Goal: Information Seeking & Learning: Check status

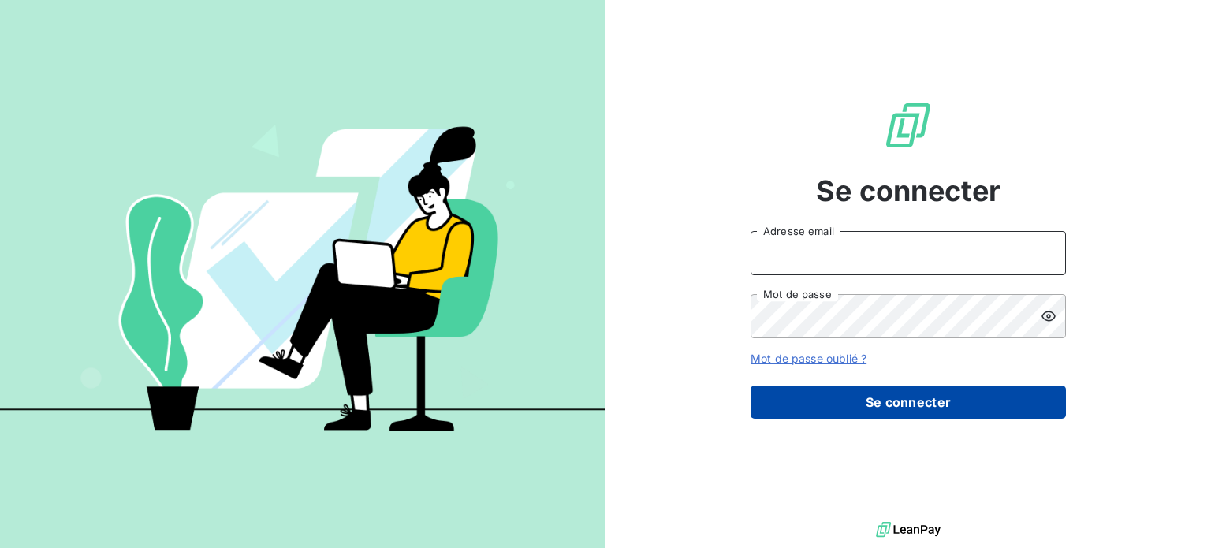
type input "[PERSON_NAME][EMAIL_ADDRESS][DOMAIN_NAME]"
click at [844, 408] on button "Se connecter" at bounding box center [908, 402] width 315 height 33
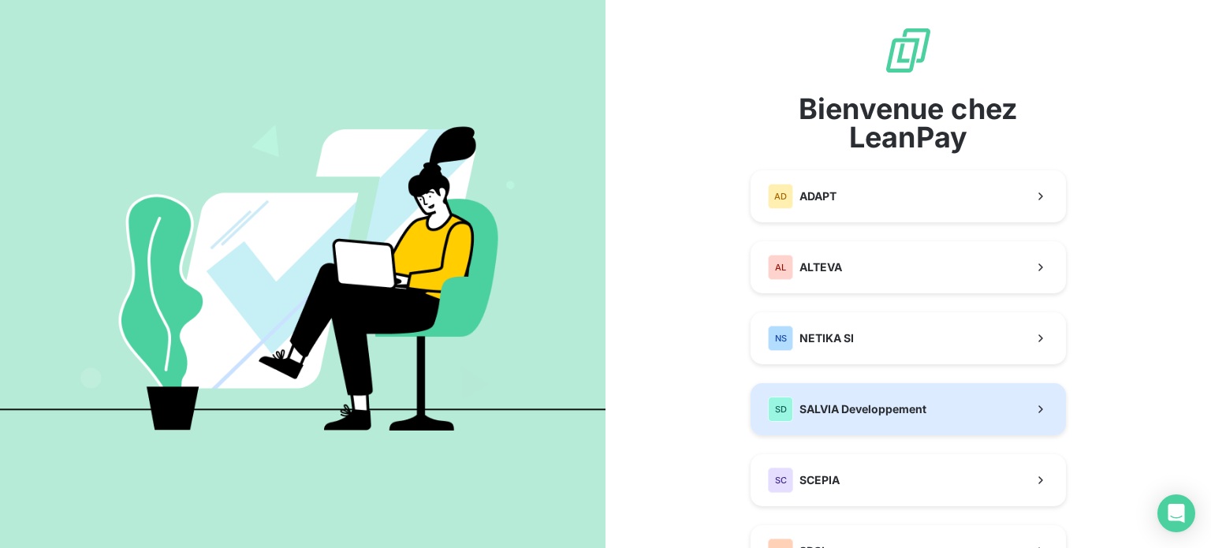
click at [841, 394] on button "SD SALVIA Developpement" at bounding box center [908, 409] width 315 height 52
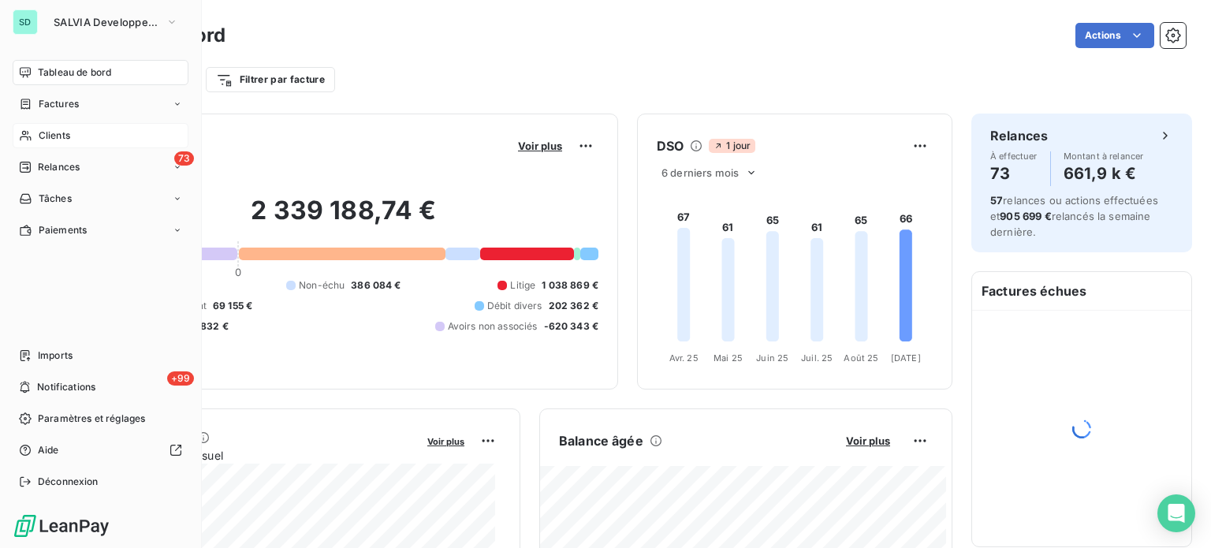
click at [47, 140] on span "Clients" at bounding box center [55, 136] width 32 height 14
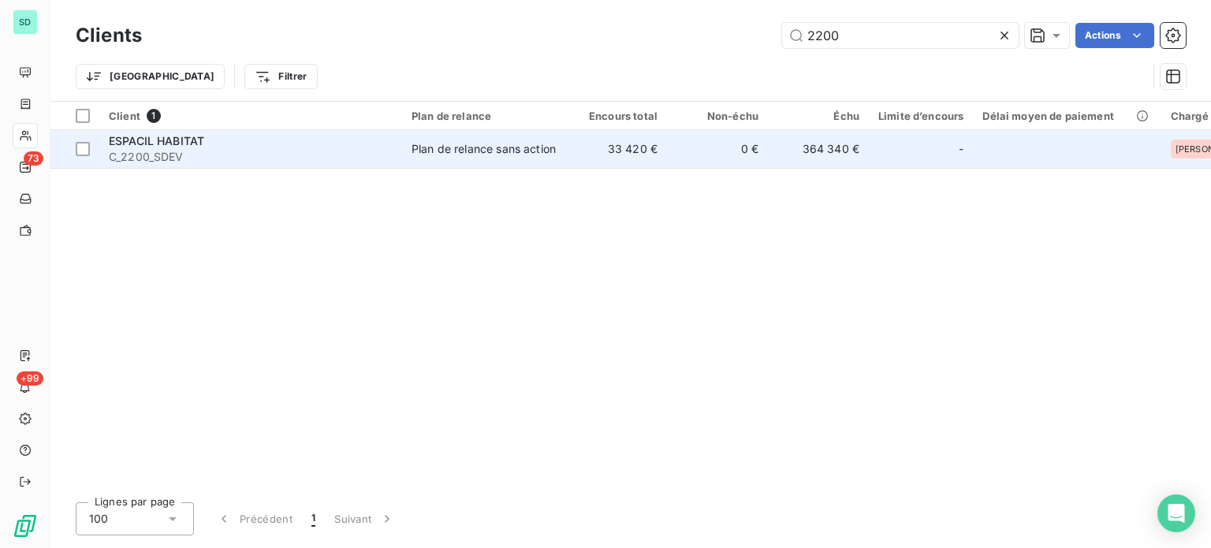
type input "2200"
click at [190, 137] on span "ESPACIL HABITAT" at bounding box center [156, 140] width 95 height 13
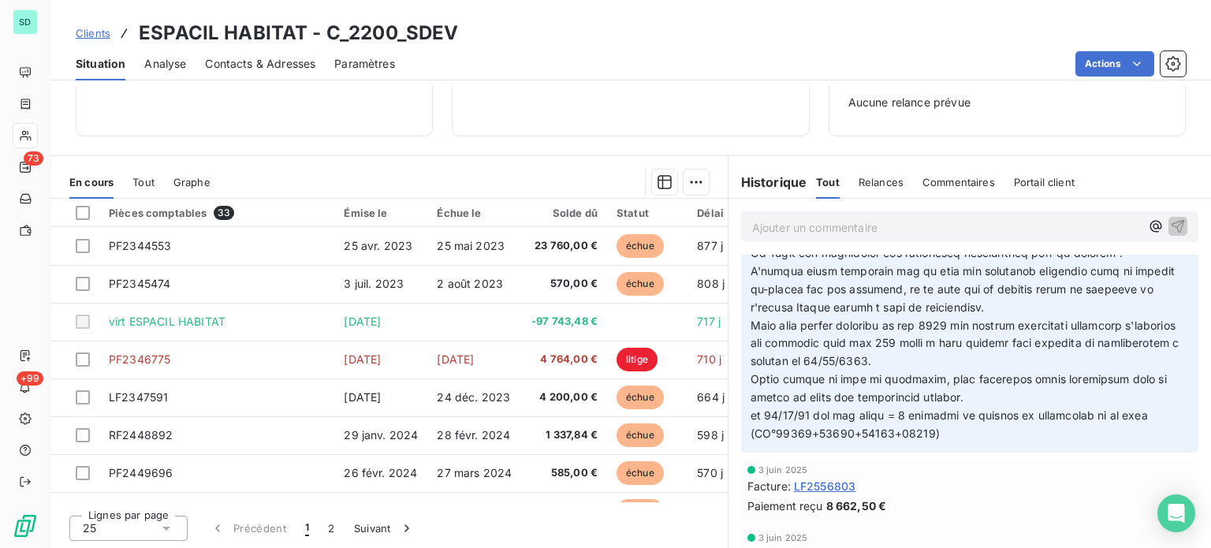
scroll to position [473, 0]
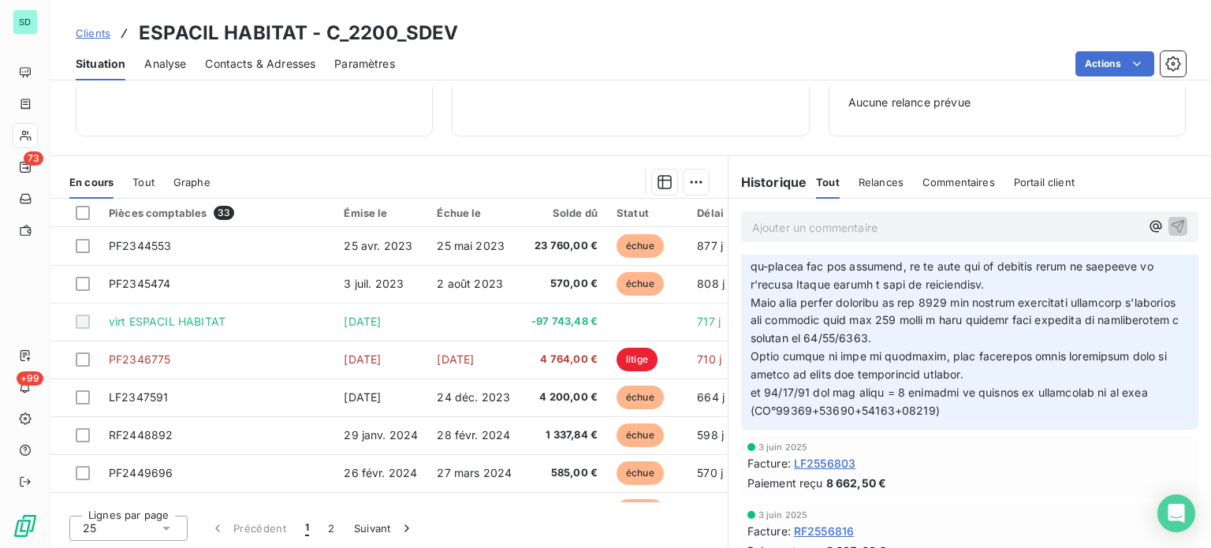
click at [140, 185] on span "Tout" at bounding box center [143, 182] width 22 height 13
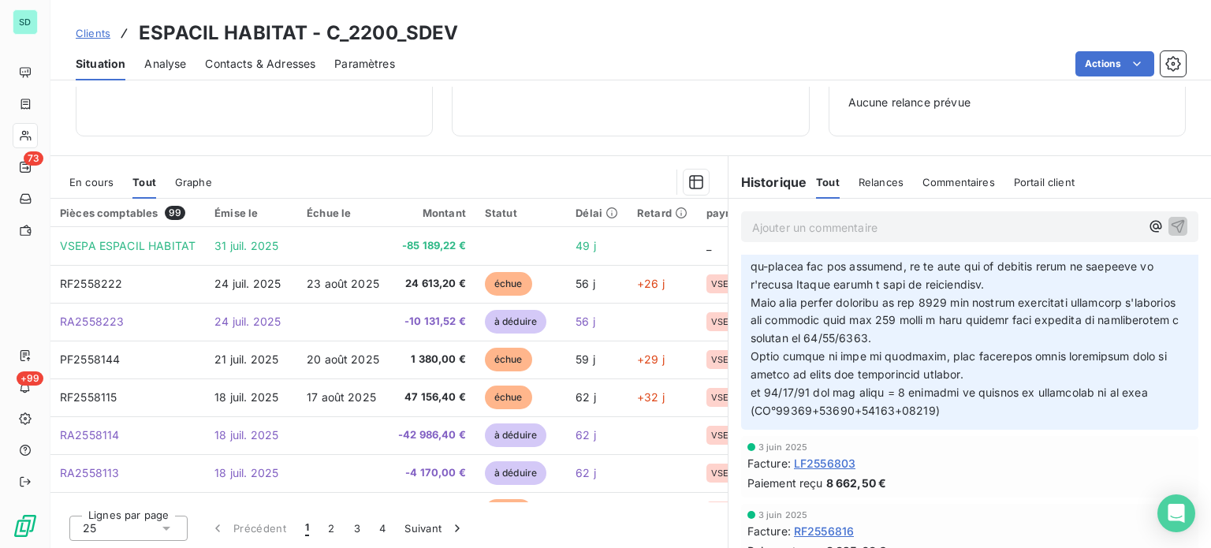
click at [102, 185] on span "En cours" at bounding box center [91, 182] width 44 height 13
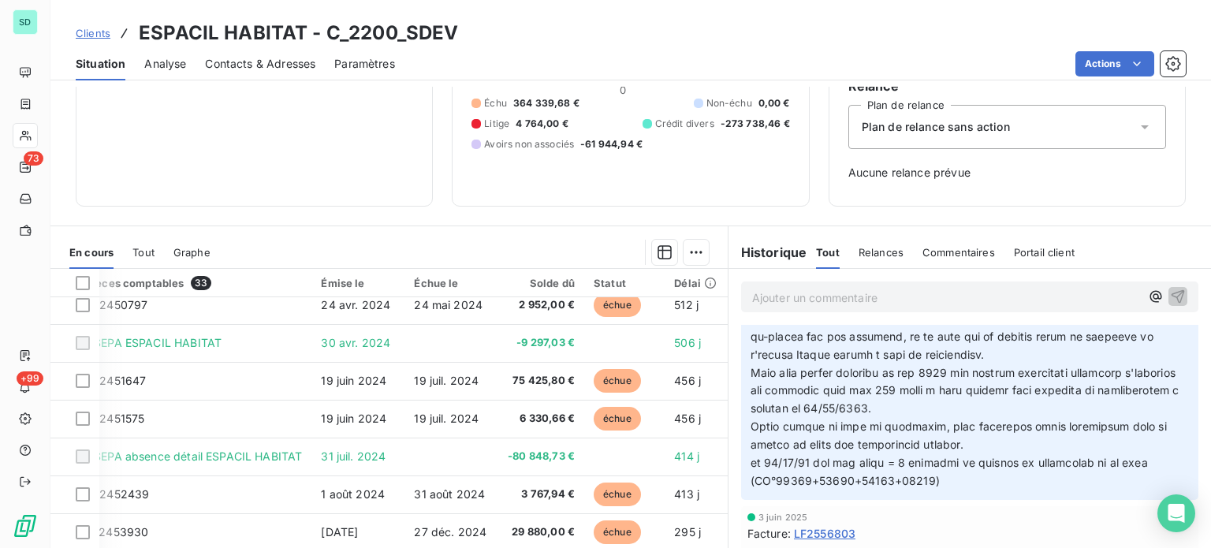
scroll to position [394, 23]
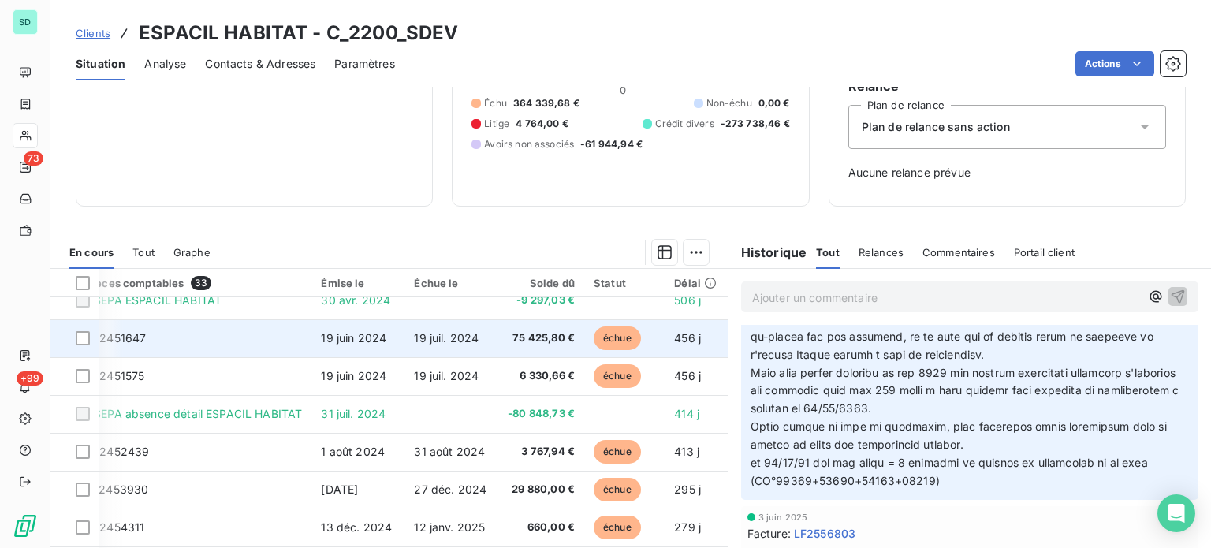
click at [397, 342] on td "19 juin 2024" at bounding box center [357, 338] width 93 height 38
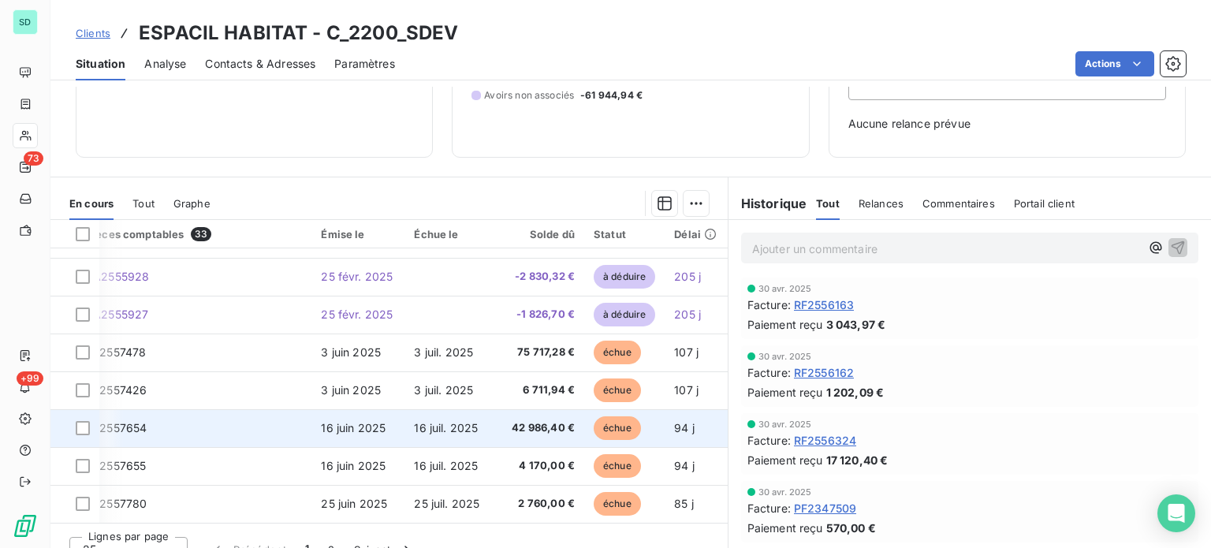
scroll to position [228, 0]
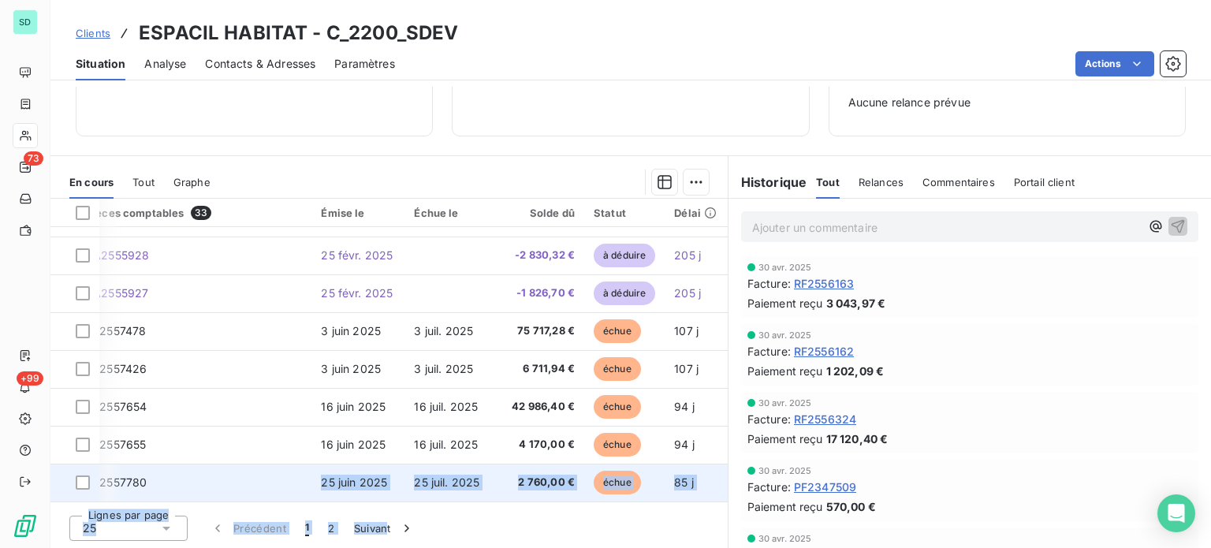
drag, startPoint x: 383, startPoint y: 501, endPoint x: 265, endPoint y: 488, distance: 119.0
click at [265, 488] on div "Pièces comptables 33 Émise le Échue le Solde dû Statut Délai Retard paymentType…" at bounding box center [388, 374] width 677 height 351
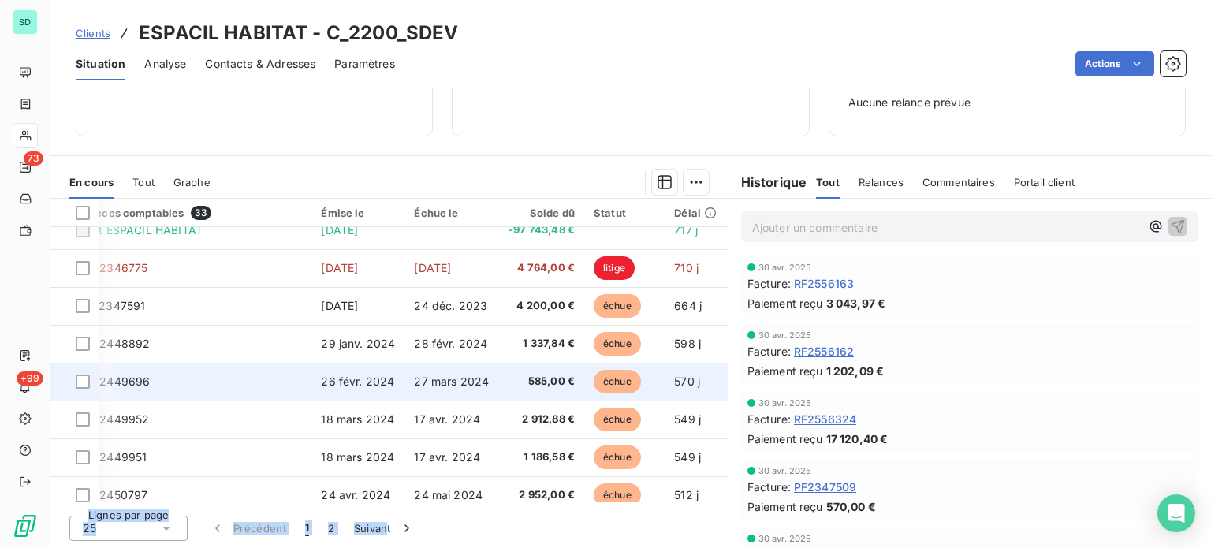
scroll to position [0, 23]
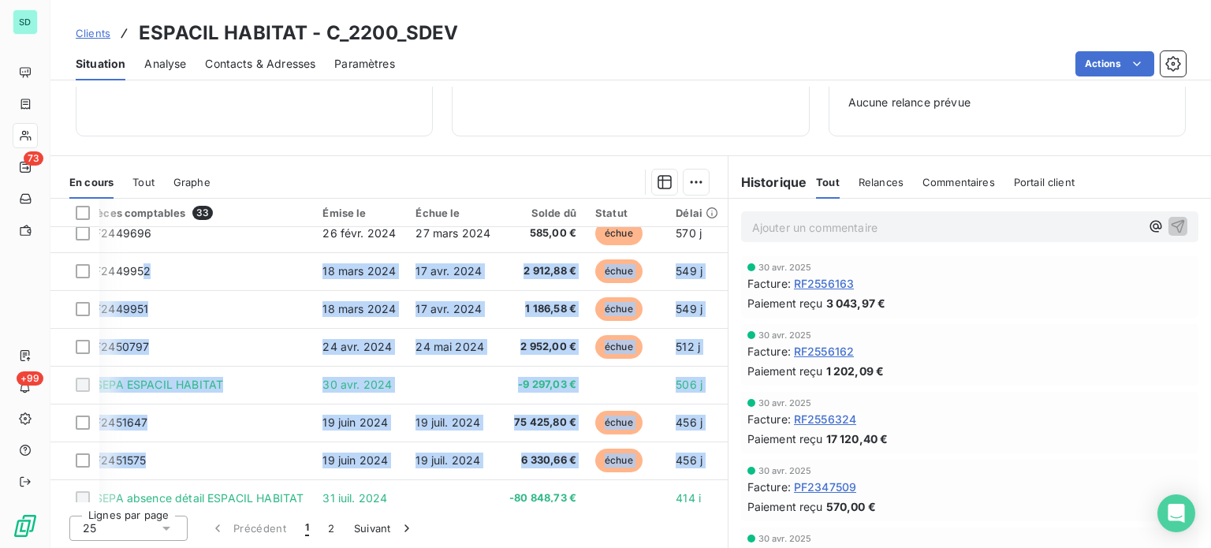
drag, startPoint x: 140, startPoint y: 494, endPoint x: 61, endPoint y: 494, distance: 78.9
click at [62, 494] on tbody "PF2344553 [DATE] [DATE] 23 760,00 € échue 877 j +847 j VSEPA PF2345474 [DATE] […" at bounding box center [471, 460] width 885 height 946
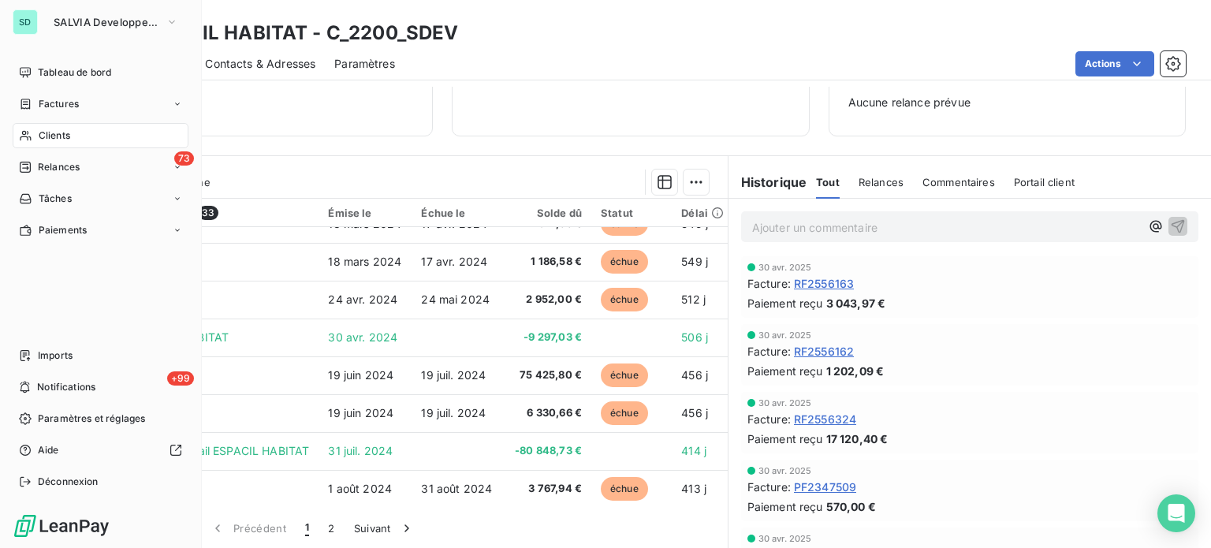
drag, startPoint x: 94, startPoint y: 501, endPoint x: -13, endPoint y: 487, distance: 107.4
click at [0, 487] on html "SD SALVIA Developpement Tableau de bord Factures Clients 73 Relances Tâches Pai…" at bounding box center [605, 274] width 1211 height 548
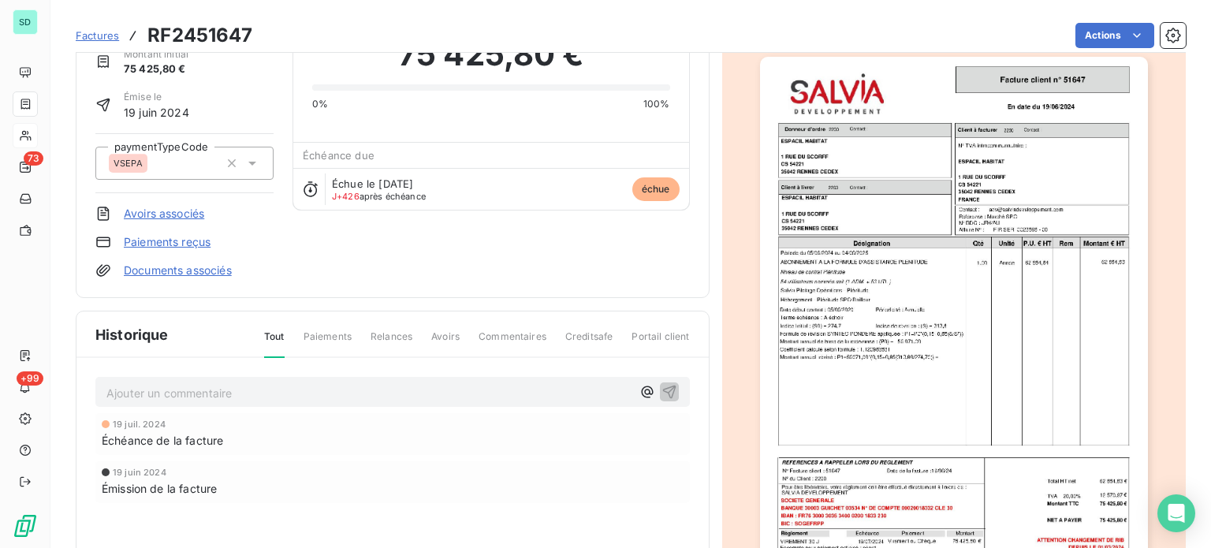
scroll to position [0, 0]
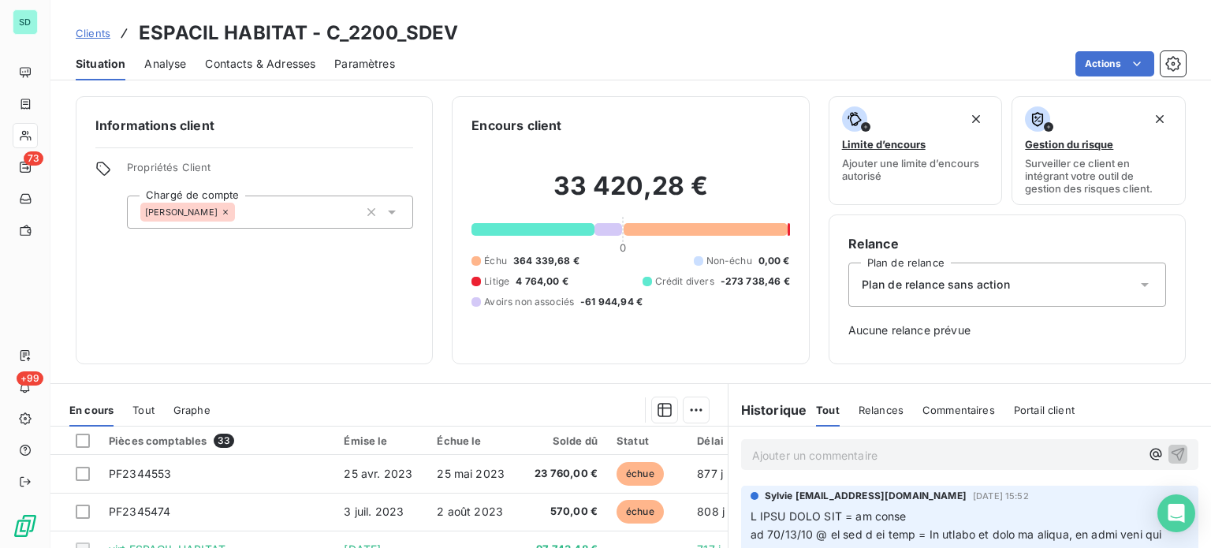
click at [96, 36] on span "Clients" at bounding box center [93, 33] width 35 height 13
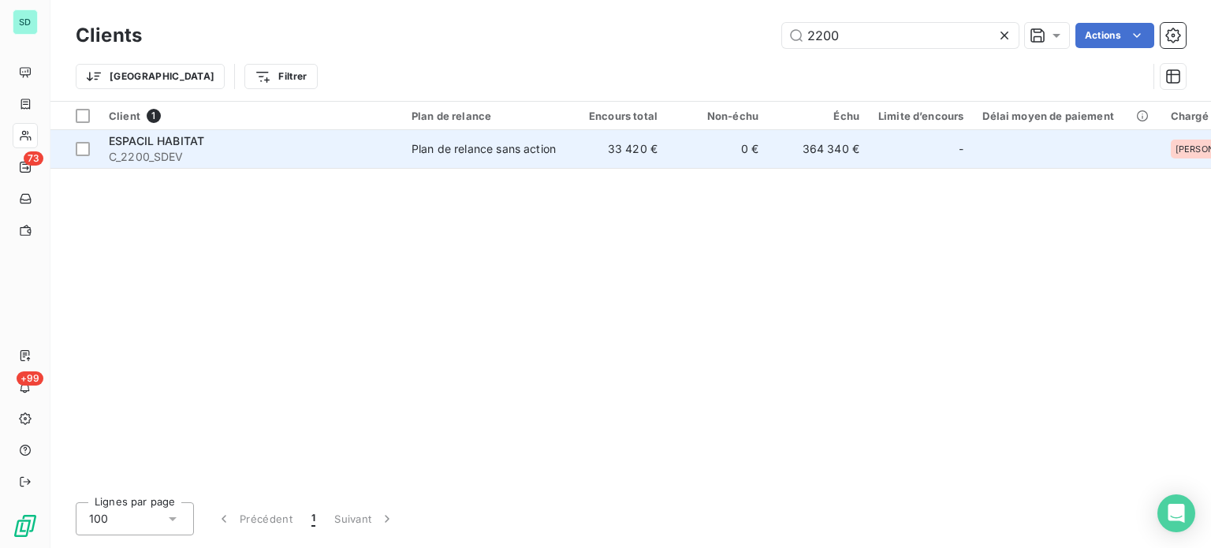
click at [184, 140] on span "ESPACIL HABITAT" at bounding box center [156, 140] width 95 height 13
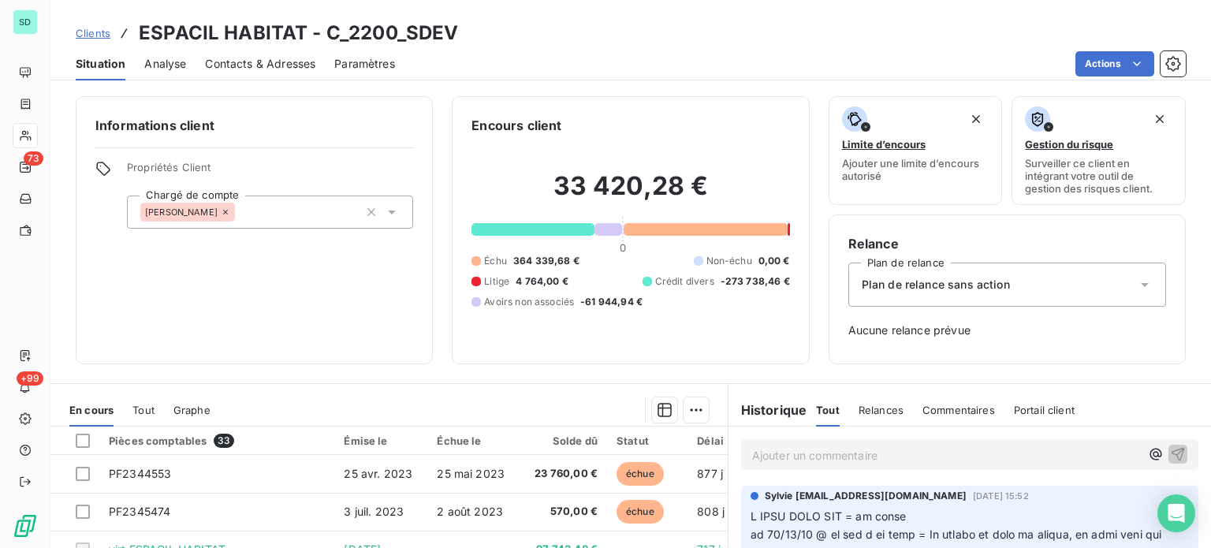
click at [146, 404] on span "Tout" at bounding box center [143, 410] width 22 height 13
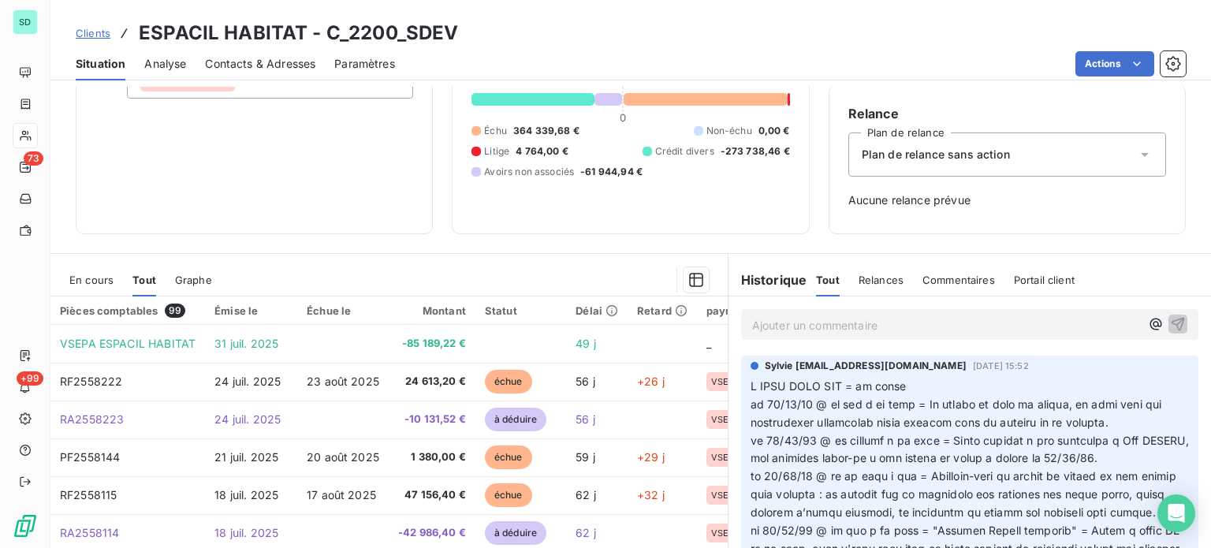
scroll to position [158, 0]
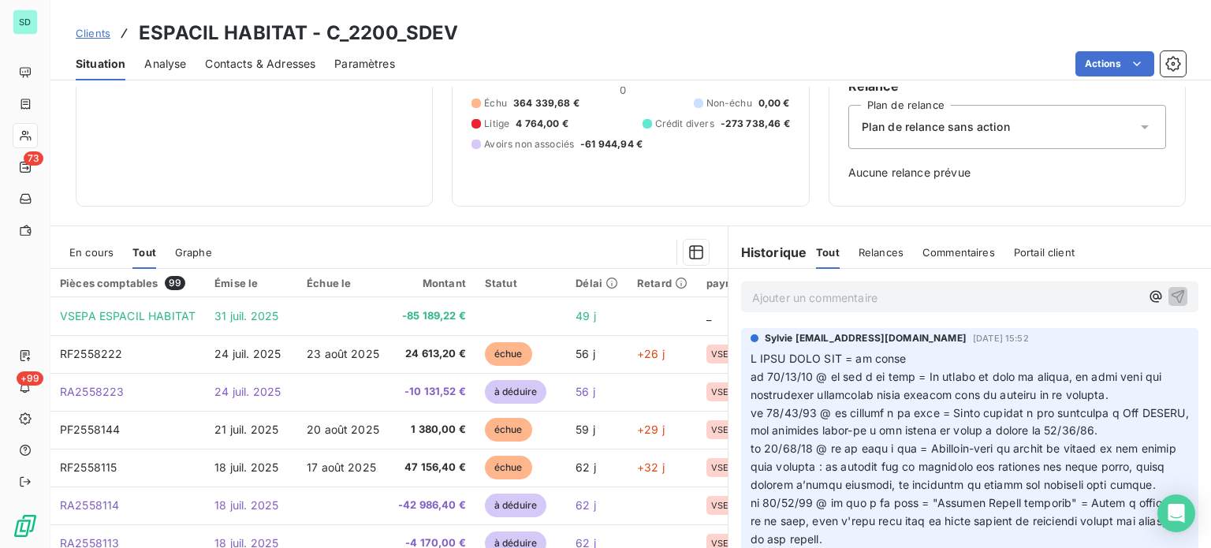
click at [103, 255] on span "En cours" at bounding box center [91, 252] width 44 height 13
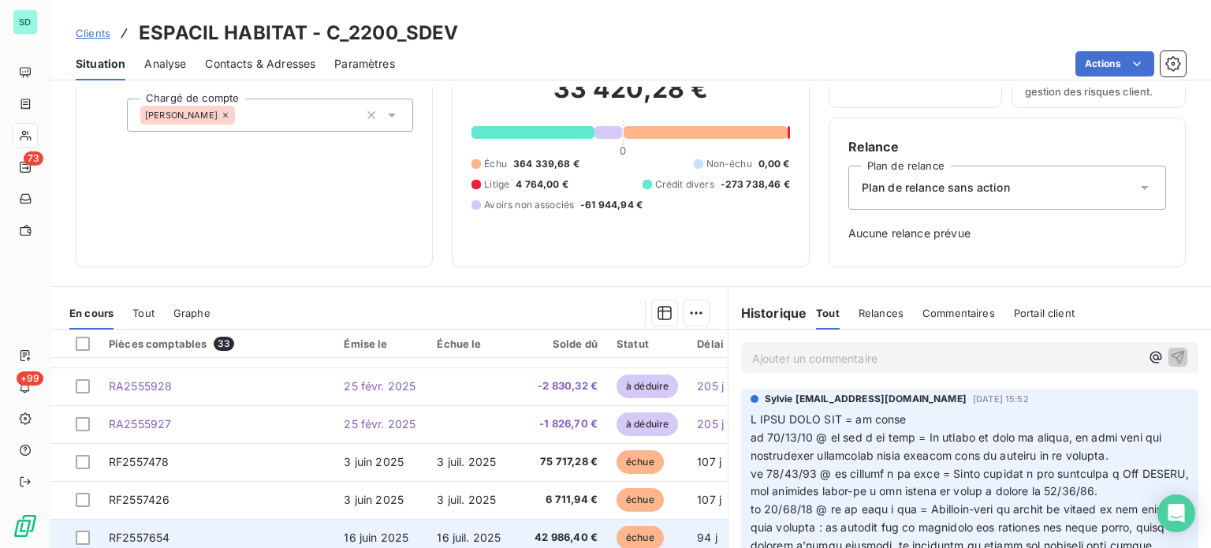
scroll to position [0, 0]
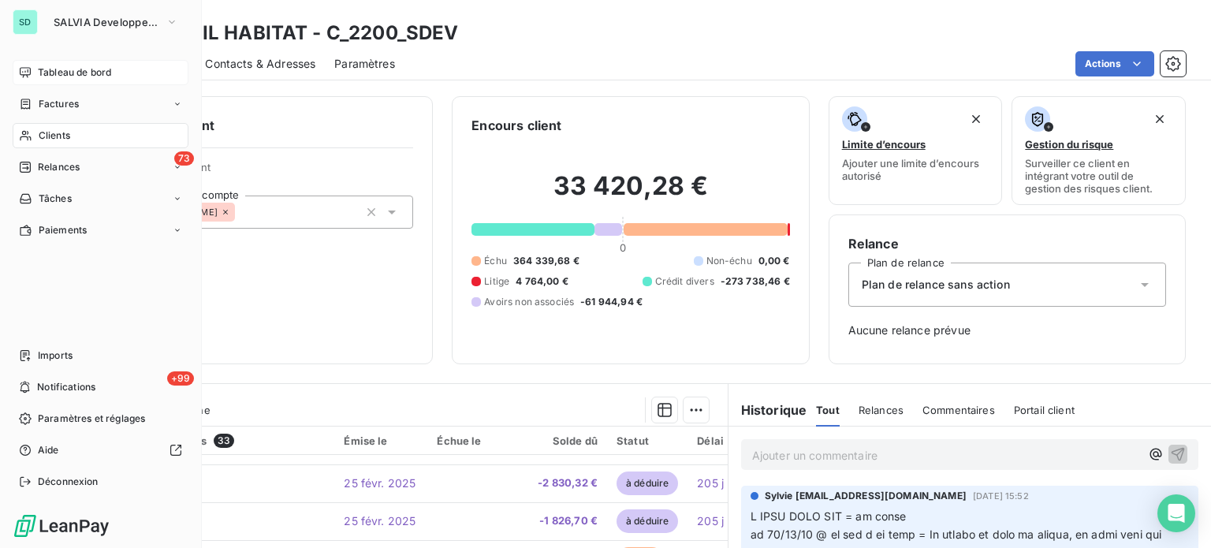
click at [74, 72] on span "Tableau de bord" at bounding box center [74, 72] width 73 height 14
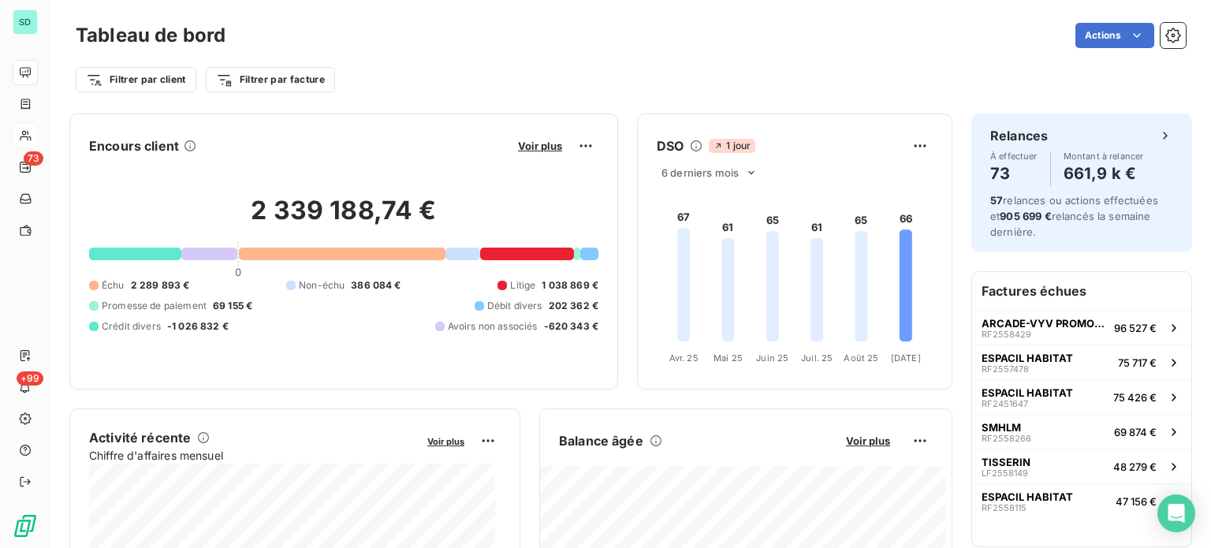
click at [511, 253] on div at bounding box center [527, 254] width 94 height 13
click at [569, 144] on html "SD 73 +99 Tableau de bord Actions Filtrer par client Filtrer par facture Encour…" at bounding box center [605, 274] width 1211 height 548
click at [535, 259] on html "SD 73 +99 Tableau de bord Actions Filtrer par client Filtrer par facture Encour…" at bounding box center [605, 274] width 1211 height 548
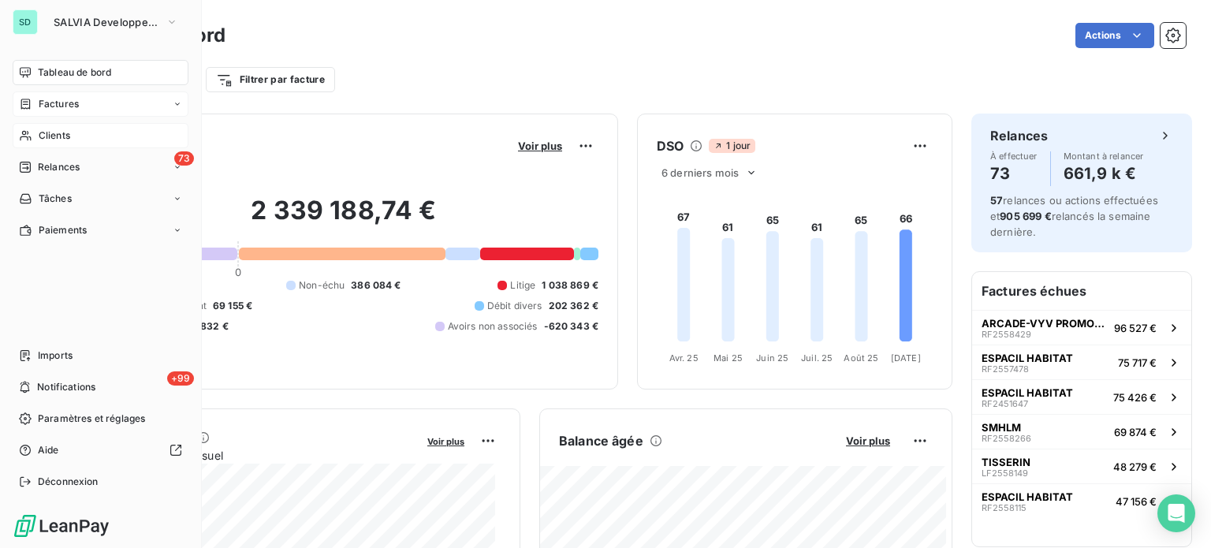
click at [61, 103] on span "Factures" at bounding box center [59, 104] width 40 height 14
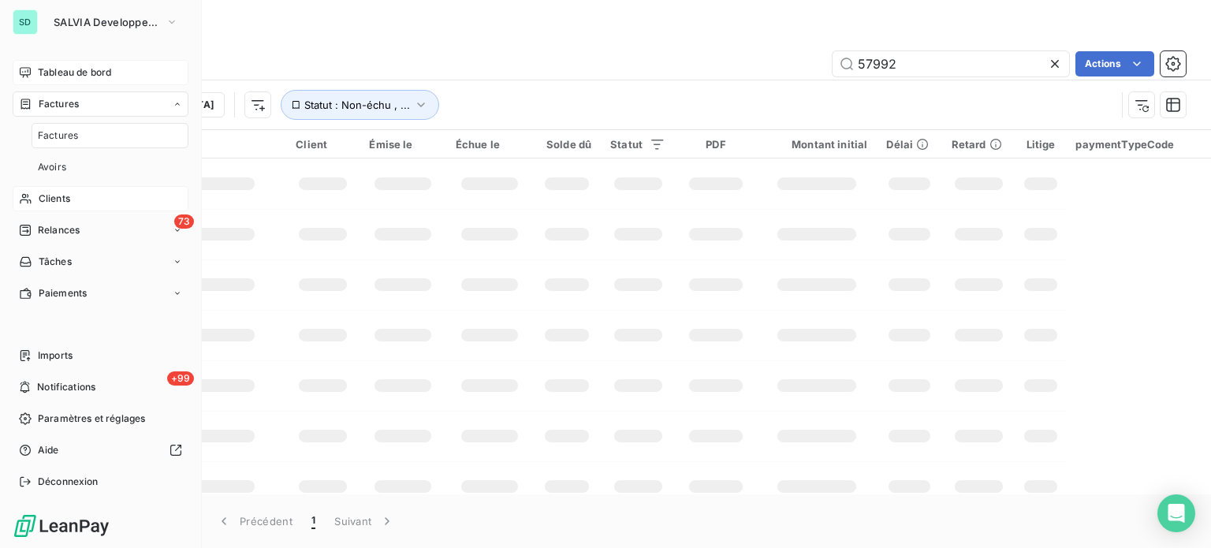
click at [62, 139] on span "Factures" at bounding box center [58, 136] width 40 height 14
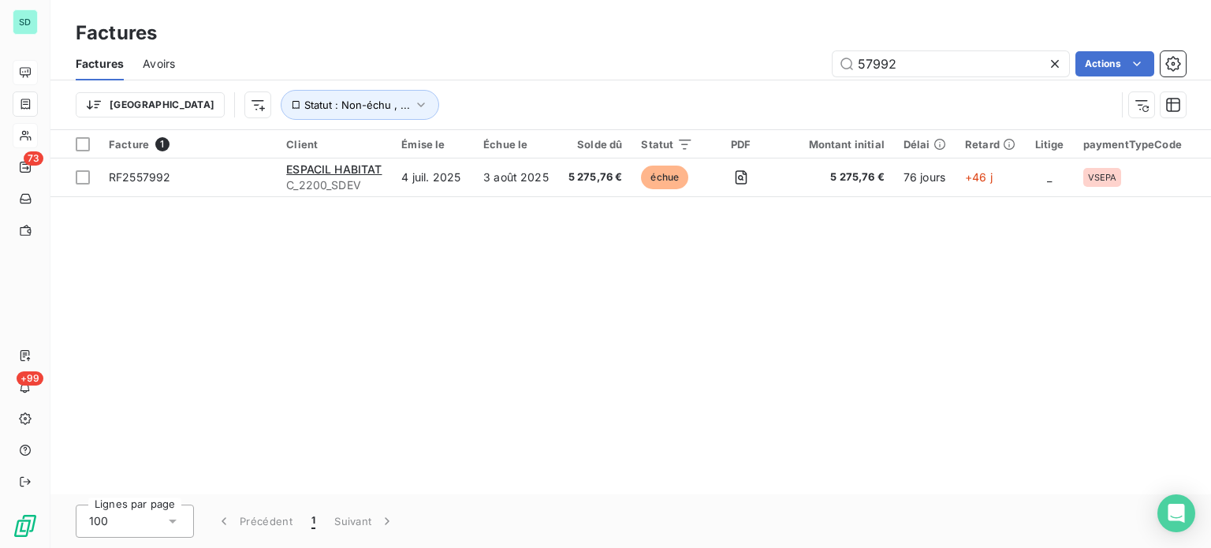
click at [1055, 63] on icon at bounding box center [1055, 64] width 16 height 16
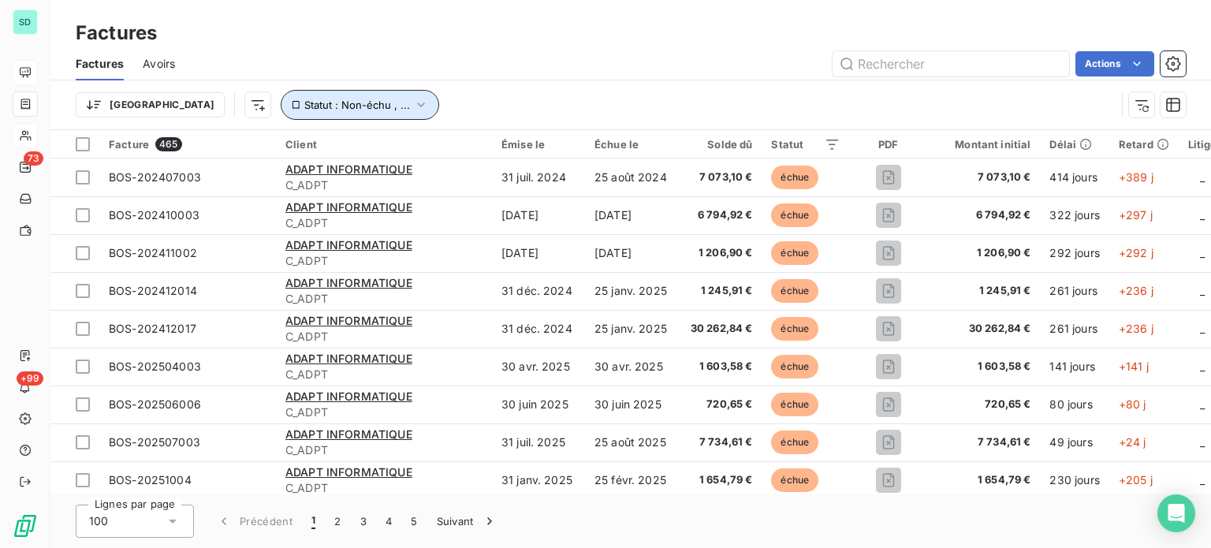
click at [413, 103] on icon "button" at bounding box center [421, 105] width 16 height 16
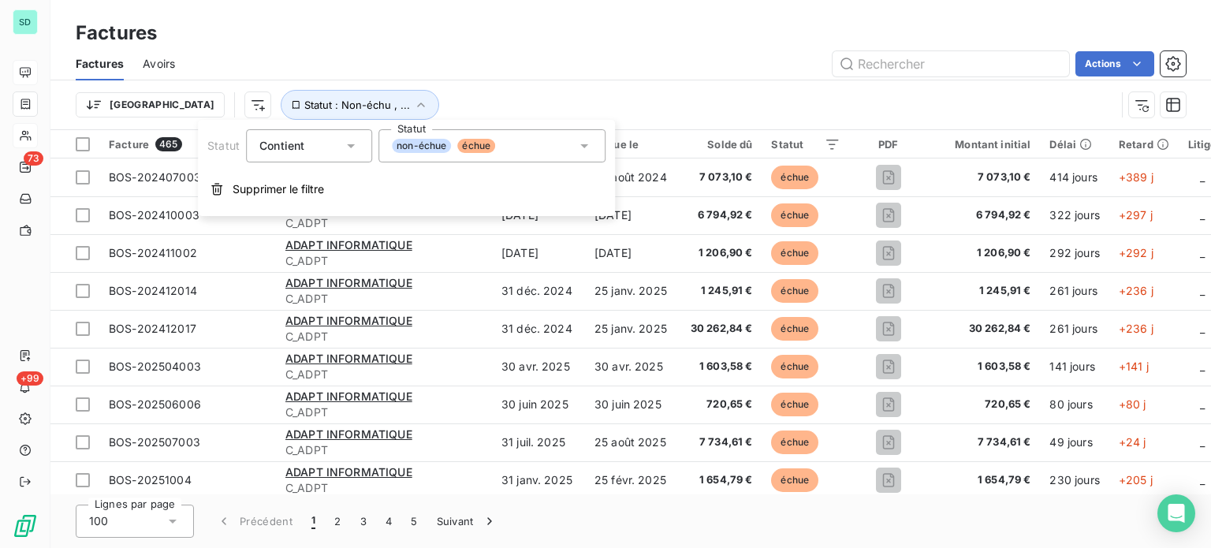
click at [532, 146] on div "non-échue échue" at bounding box center [491, 145] width 227 height 33
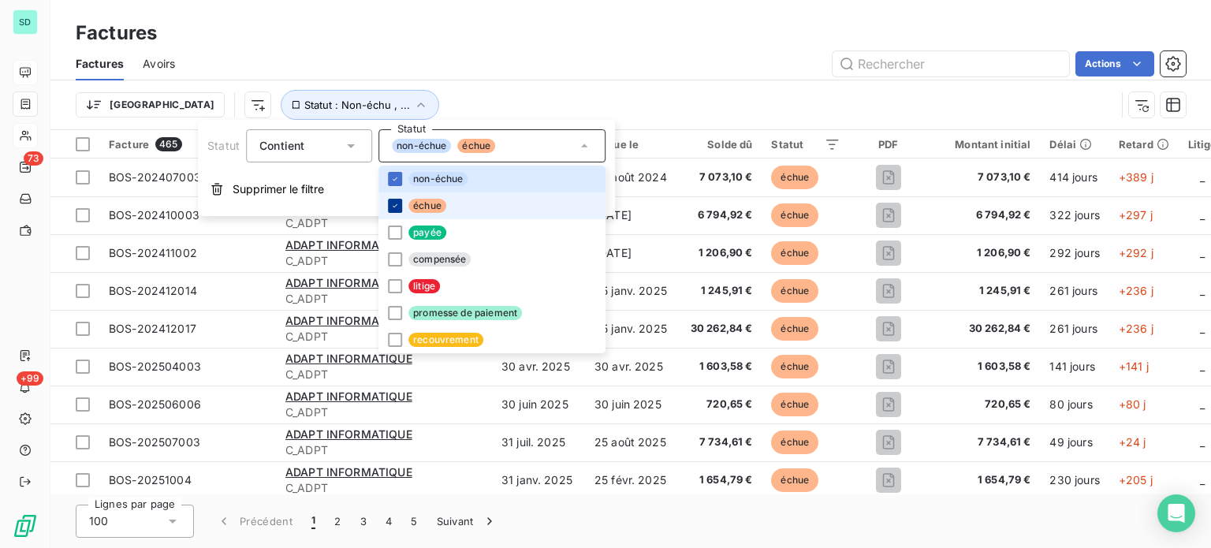
click at [398, 201] on icon at bounding box center [394, 205] width 9 height 9
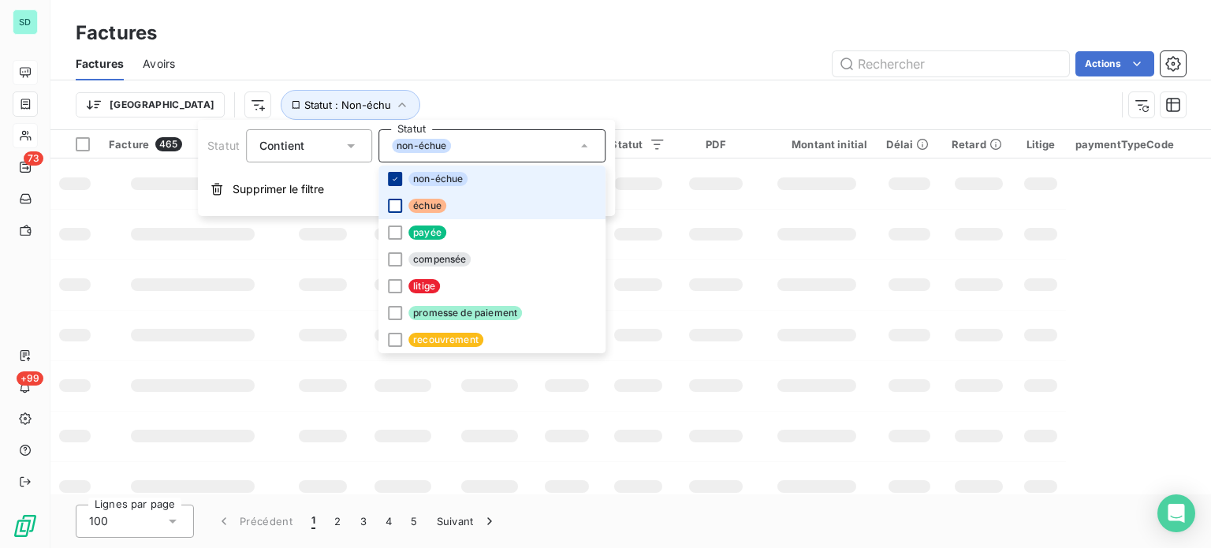
click at [398, 179] on icon at bounding box center [394, 178] width 9 height 9
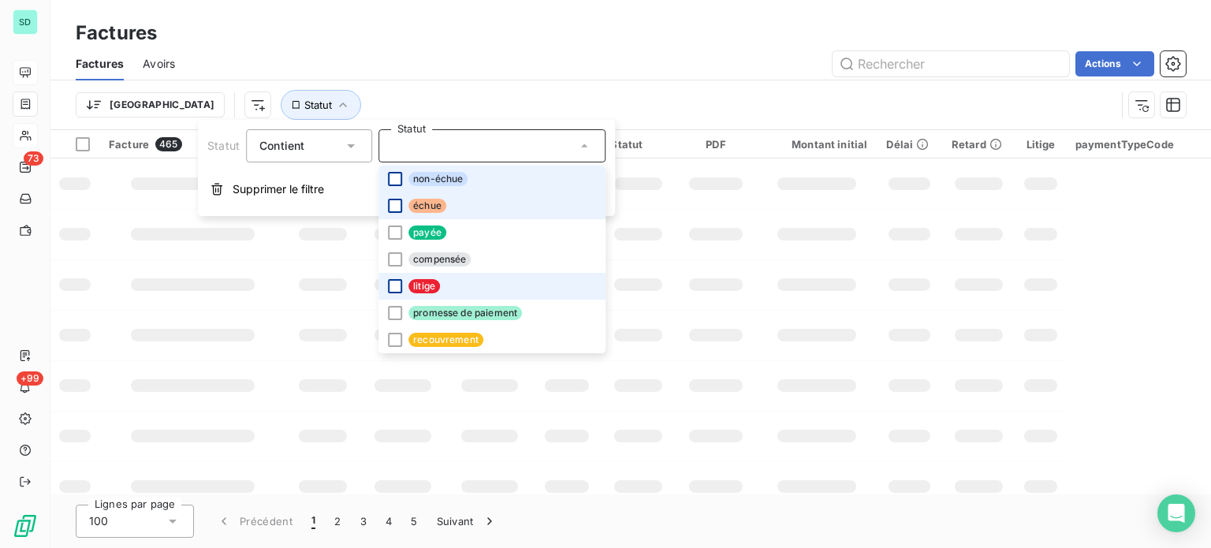
click at [394, 288] on div at bounding box center [395, 286] width 14 height 14
click at [526, 59] on div "Actions" at bounding box center [690, 63] width 992 height 25
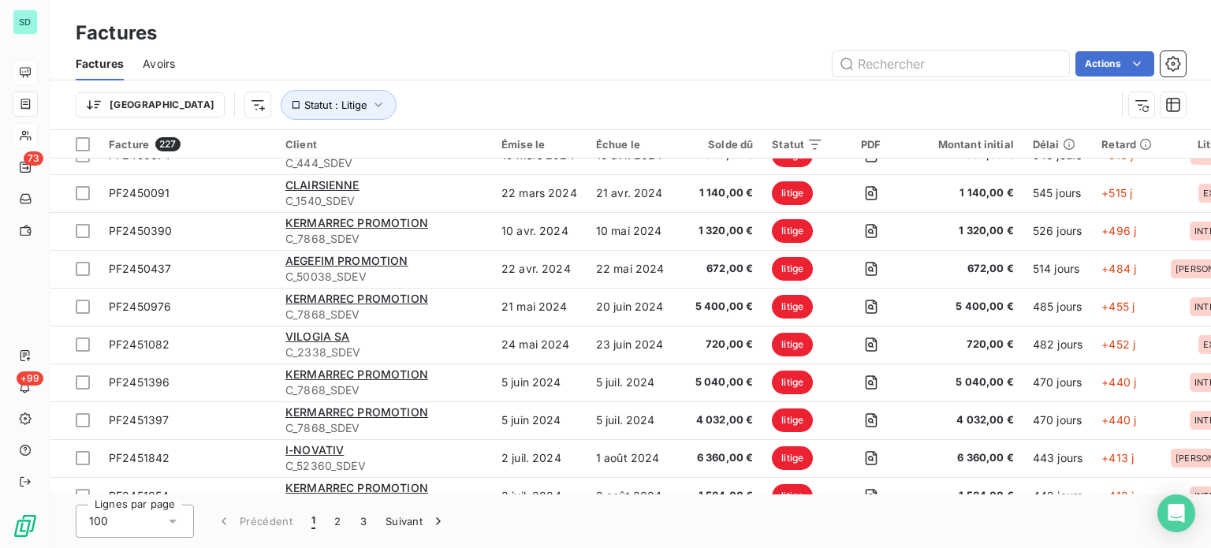
scroll to position [1814, 0]
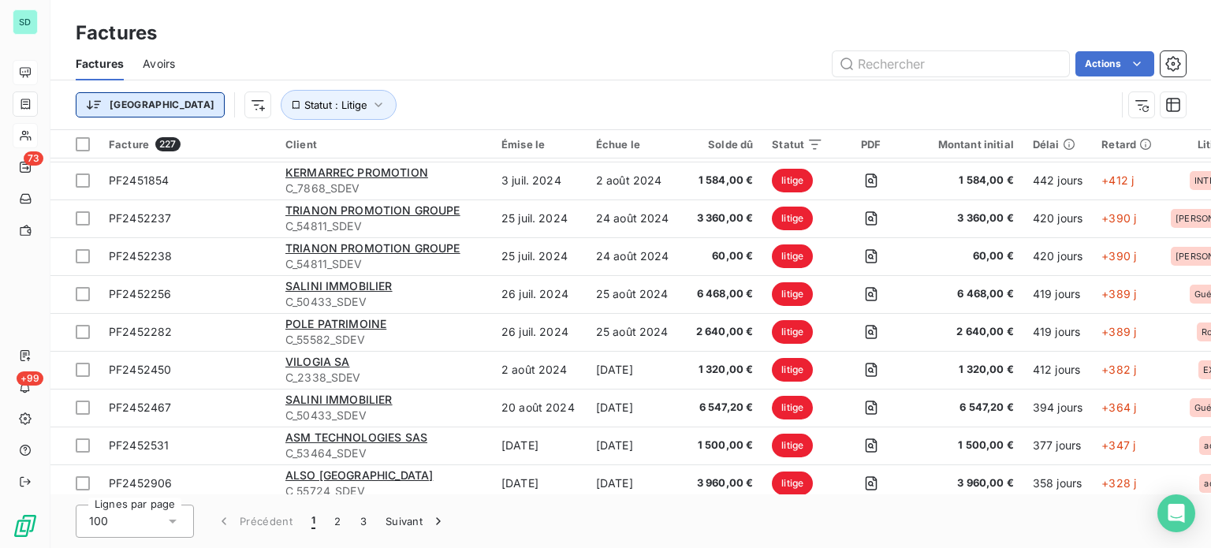
click at [106, 107] on html "SD 73 +99 Factures Factures Avoirs Actions Trier Statut : Litige Facture 227 Cl…" at bounding box center [605, 274] width 1211 height 548
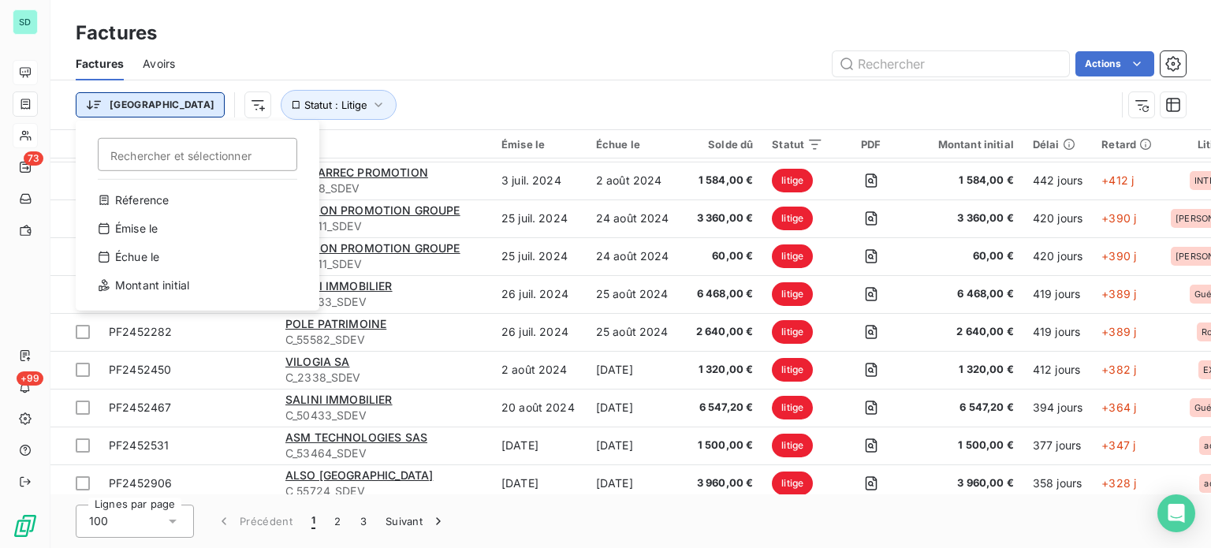
click at [107, 107] on html "SD 73 +99 Factures Factures Avoirs Actions Trier Rechercher et sélectionner Réf…" at bounding box center [605, 274] width 1211 height 548
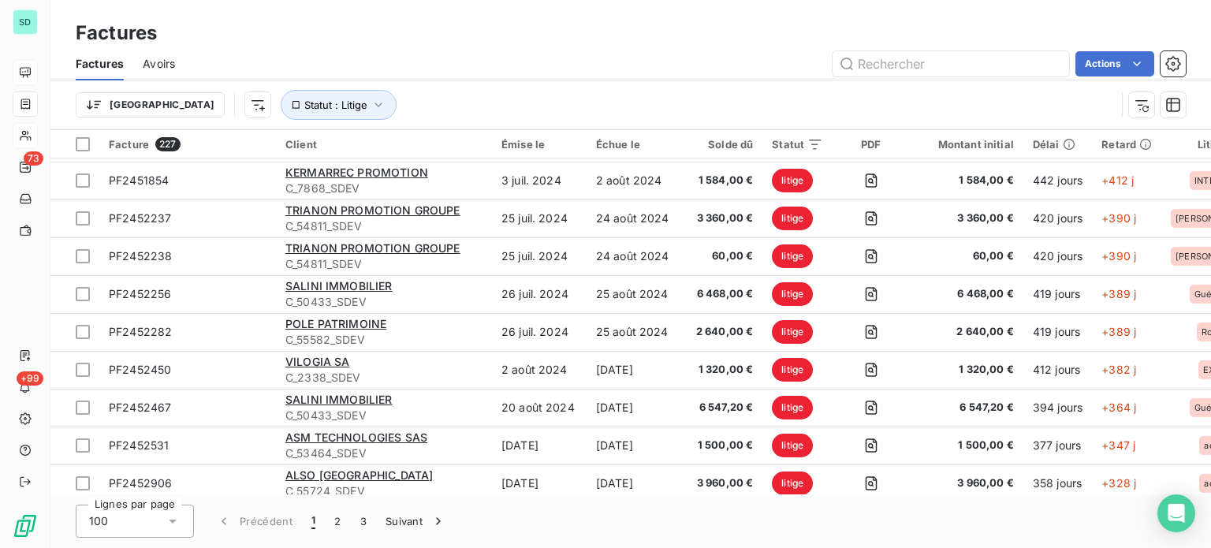
click at [172, 106] on html "SD 73 +99 Factures Factures Avoirs Actions Trier Statut : Litige Facture 227 Cl…" at bounding box center [605, 274] width 1211 height 548
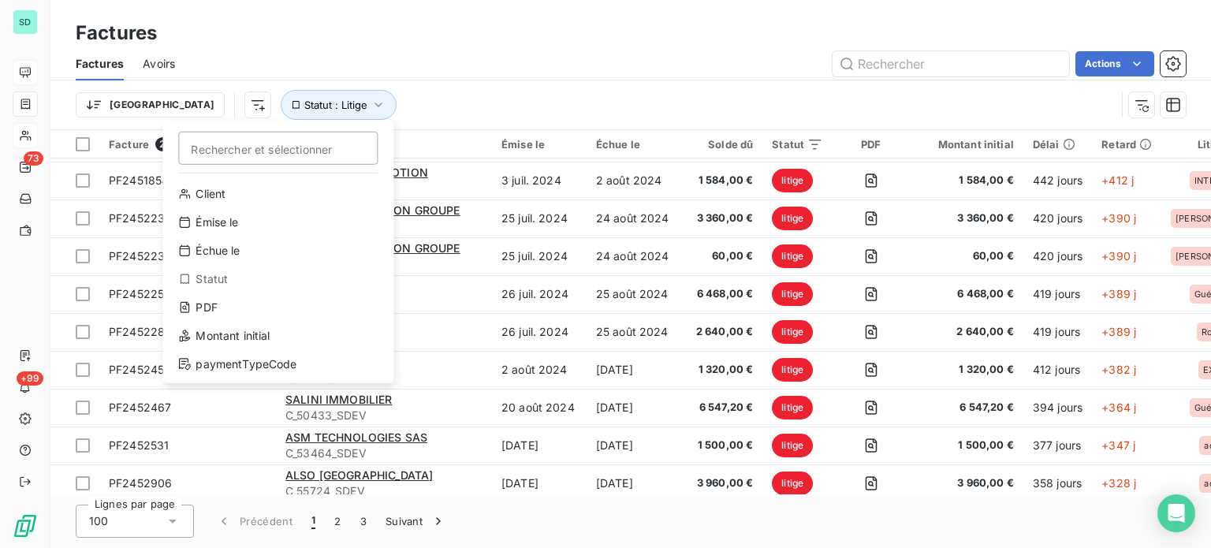
click at [172, 106] on html "SD 73 +99 Factures Factures Avoirs Actions Trier Rechercher et sélectionner Cli…" at bounding box center [605, 274] width 1211 height 548
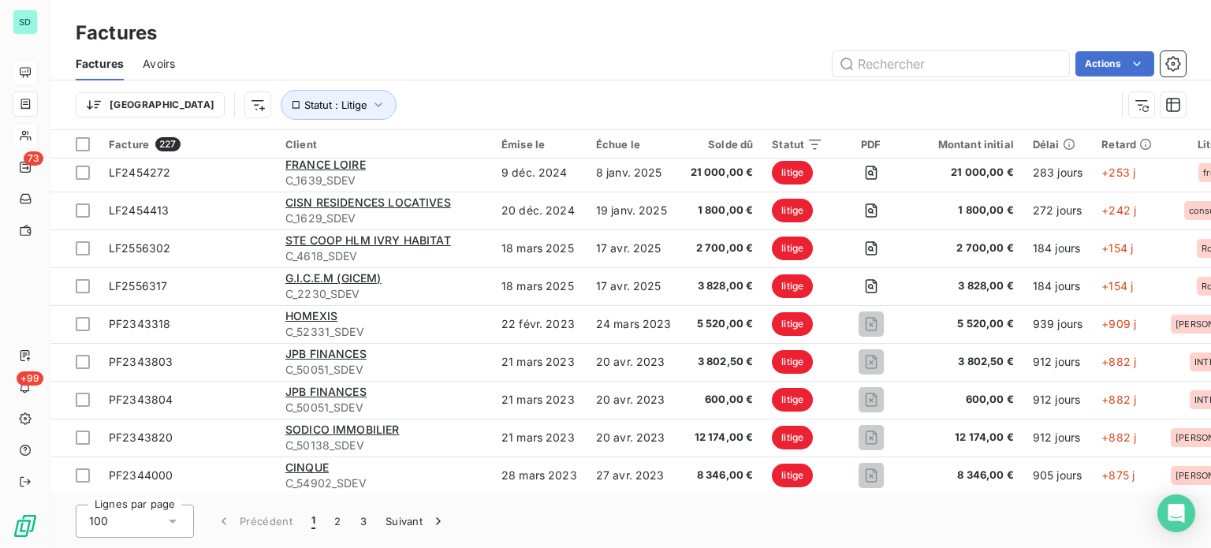
scroll to position [2760, 0]
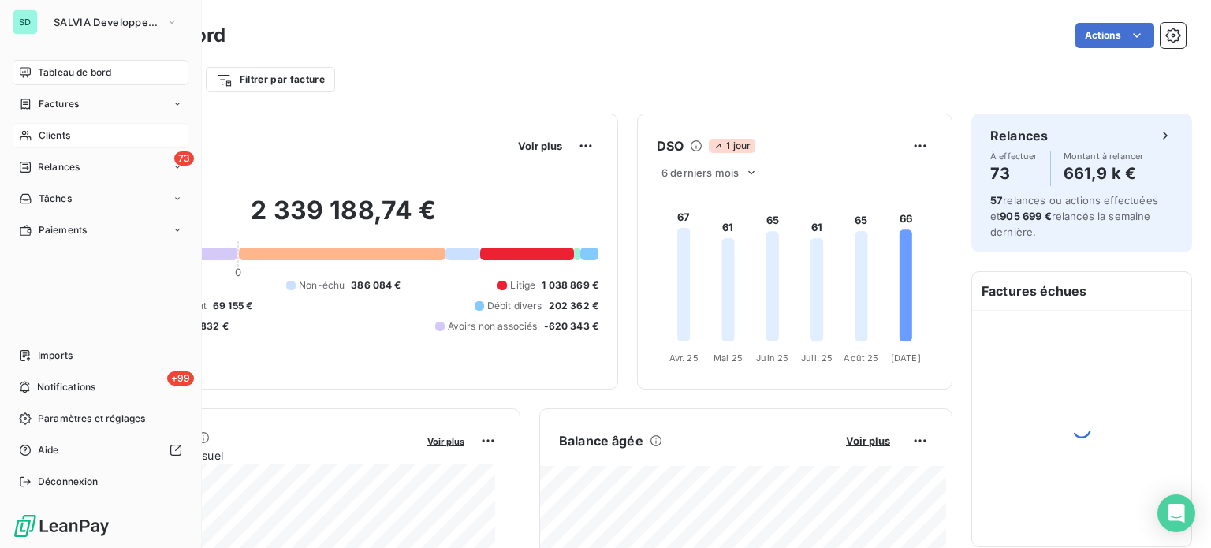
click at [44, 139] on span "Clients" at bounding box center [55, 136] width 32 height 14
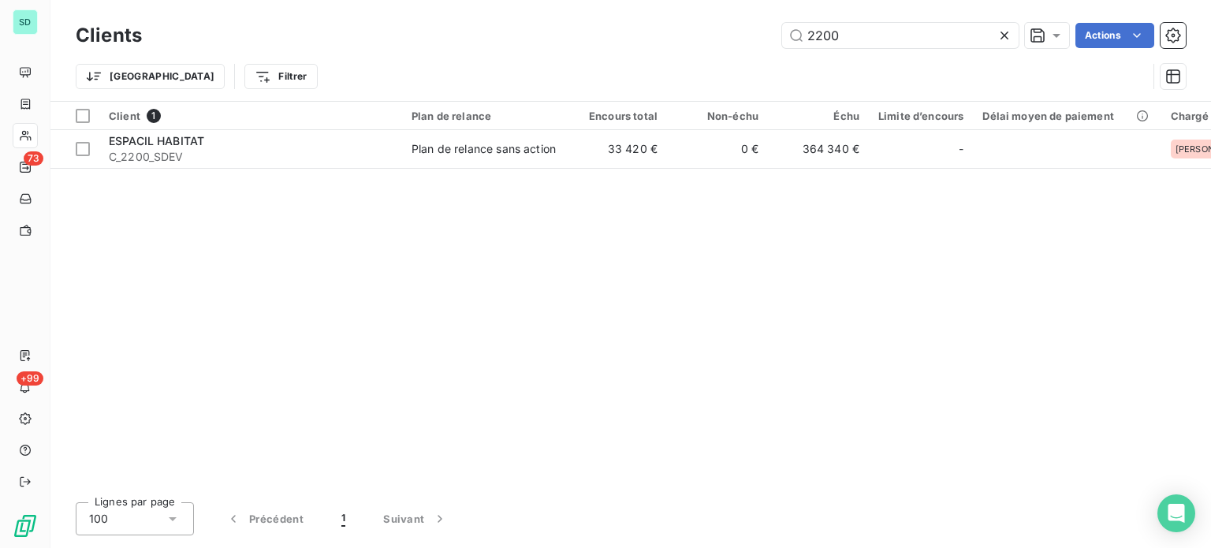
type input "2200"
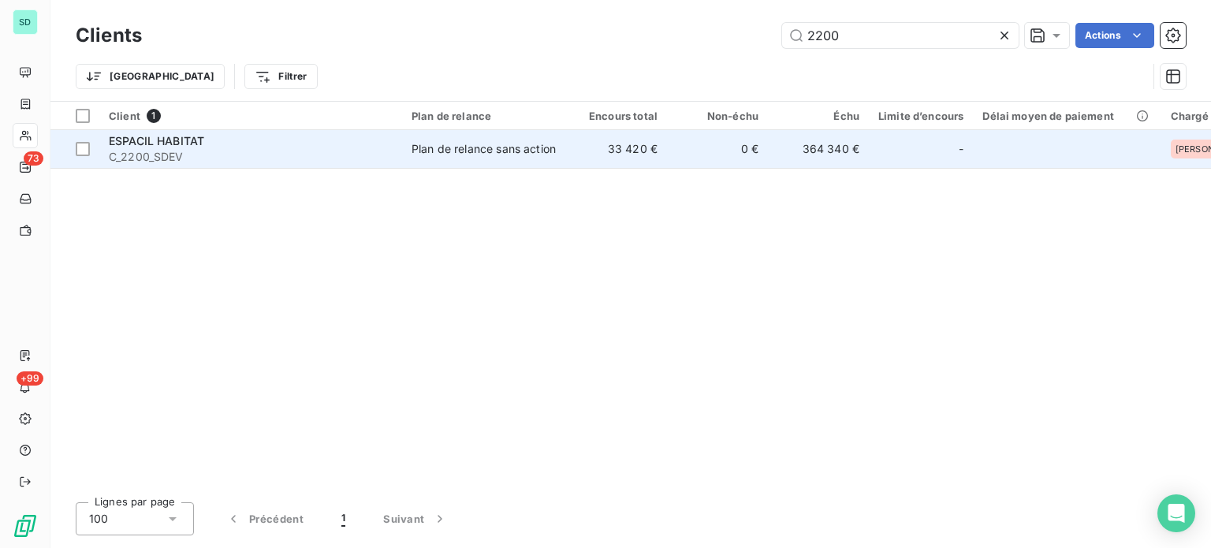
click at [170, 136] on span "ESPACIL HABITAT" at bounding box center [156, 140] width 95 height 13
